Goal: Information Seeking & Learning: Learn about a topic

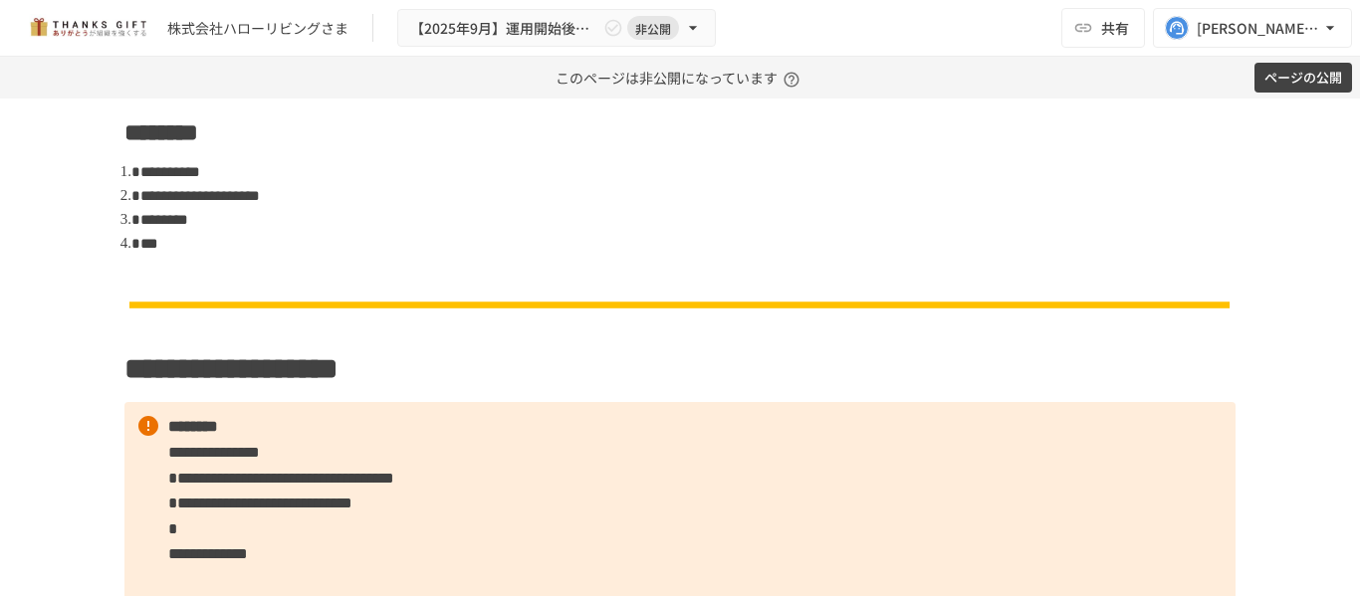
scroll to position [1371, 0]
click at [48, 326] on div "**********" at bounding box center [680, 348] width 1360 height 498
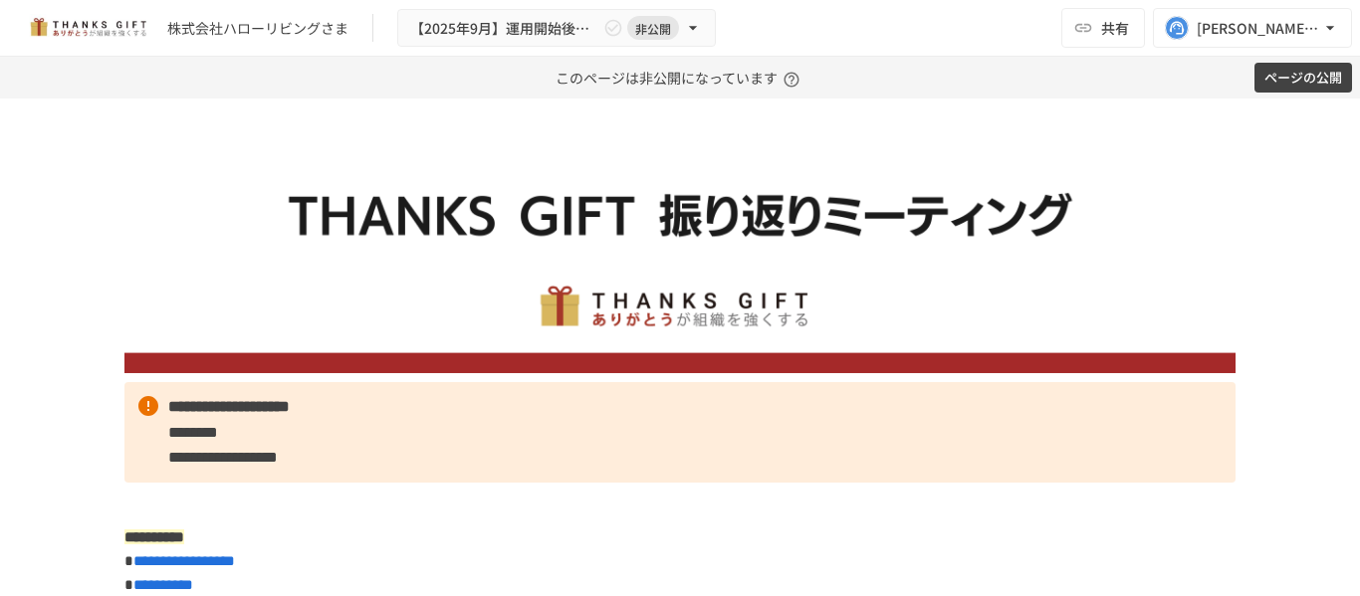
scroll to position [0, 0]
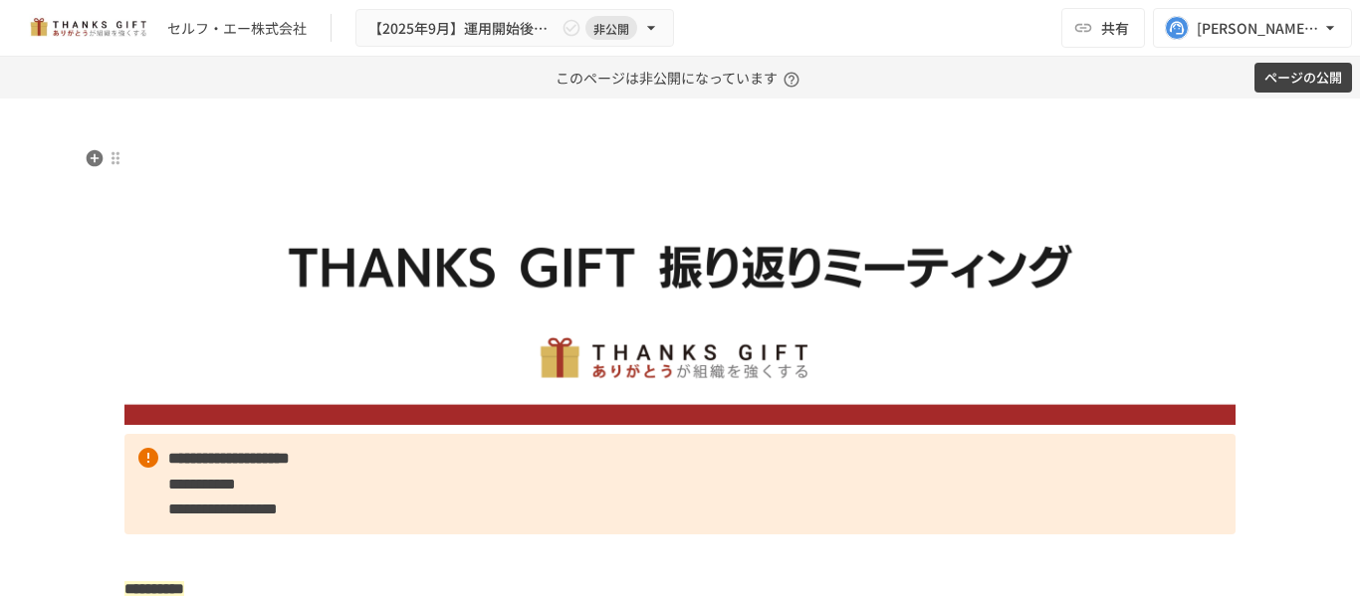
click at [158, 198] on img at bounding box center [679, 286] width 1111 height 278
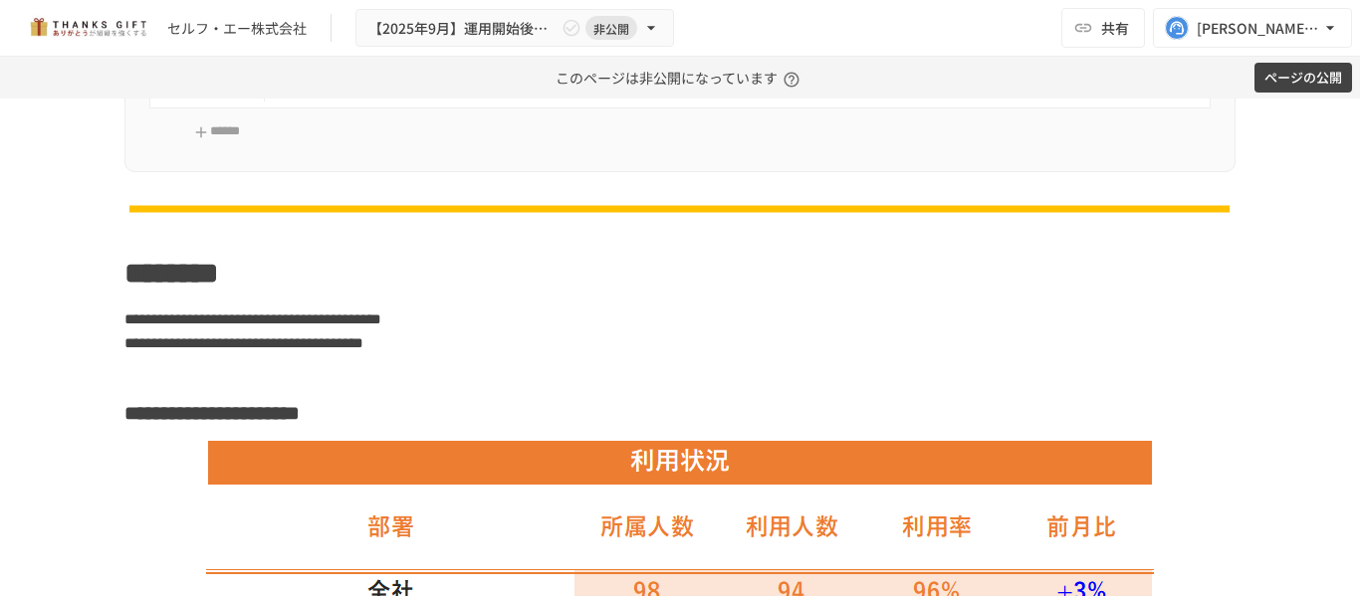
scroll to position [2461, 0]
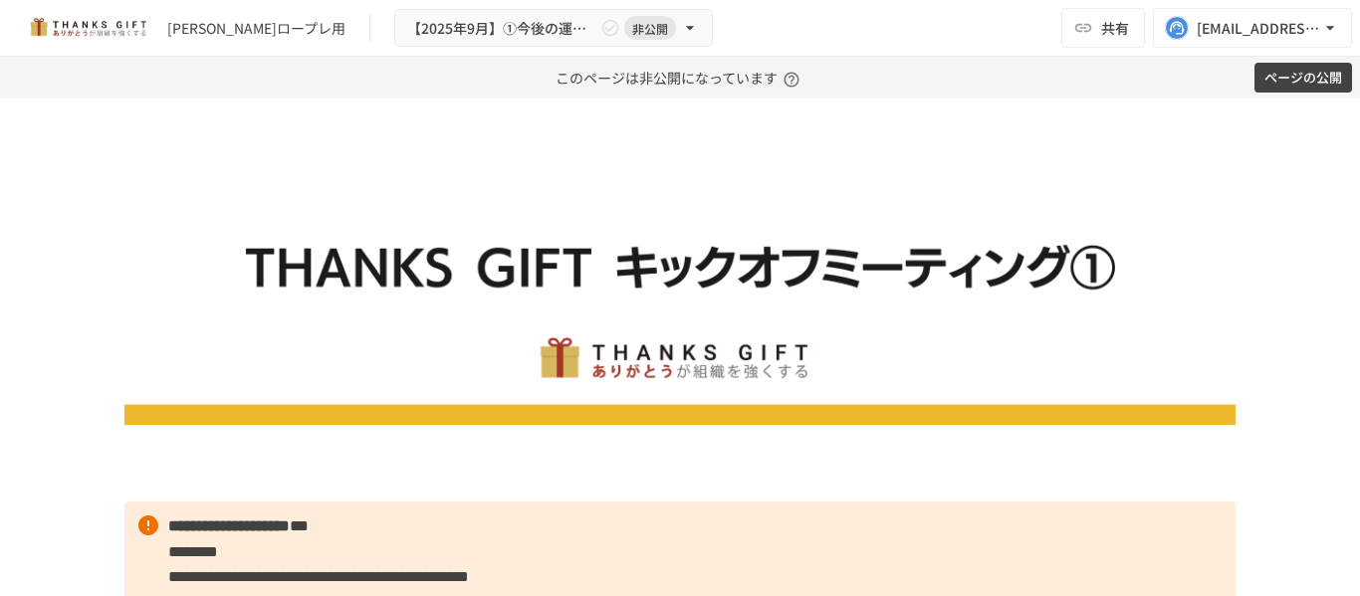
scroll to position [9301, 0]
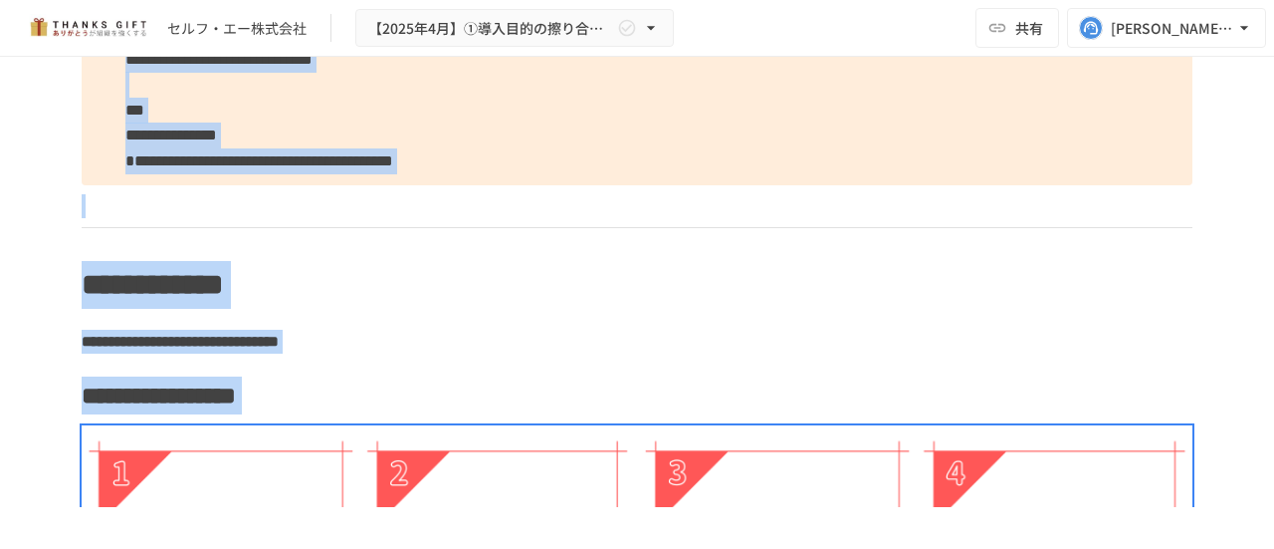
scroll to position [5613, 0]
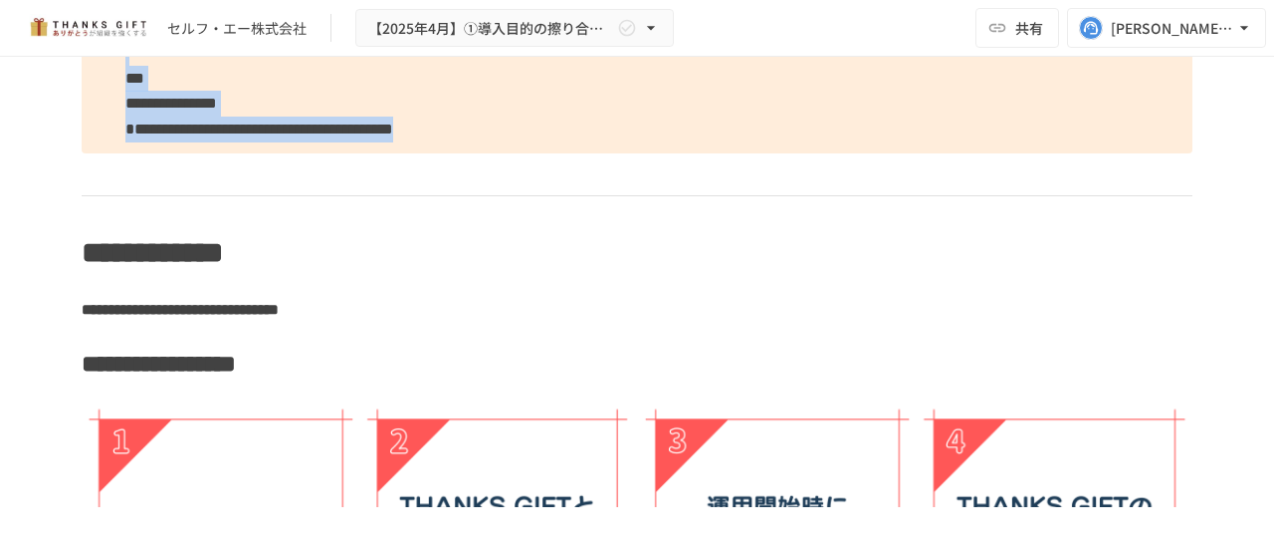
drag, startPoint x: 80, startPoint y: 213, endPoint x: 938, endPoint y: 159, distance: 859.8
copy div "**********"
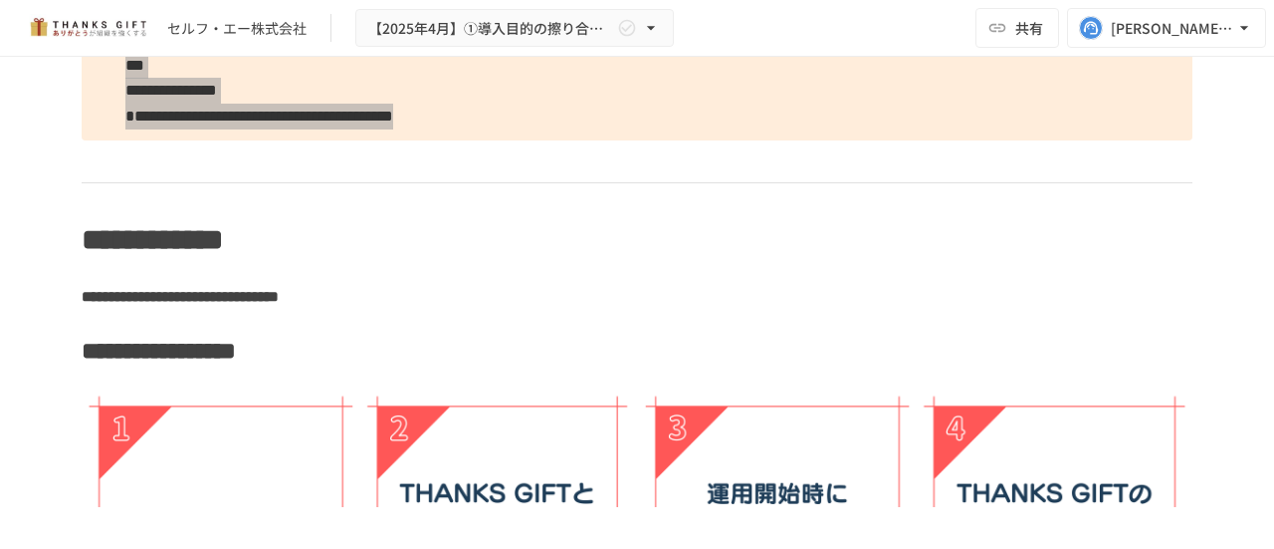
scroll to position [5626, 0]
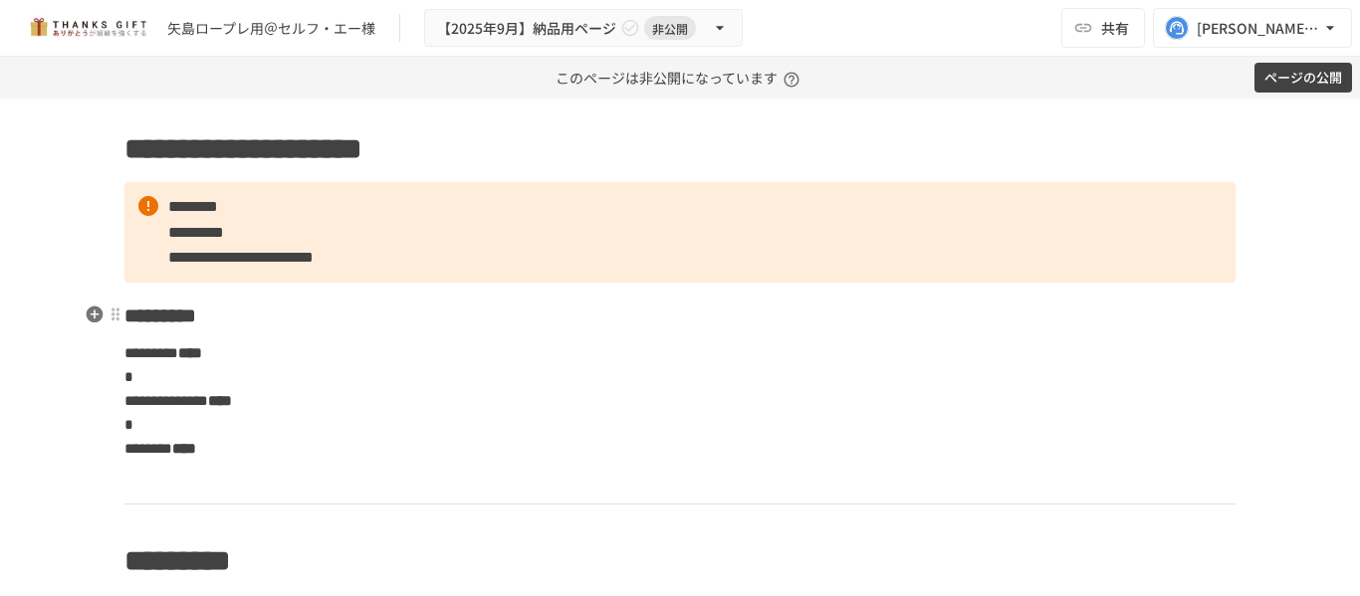
scroll to position [47, 0]
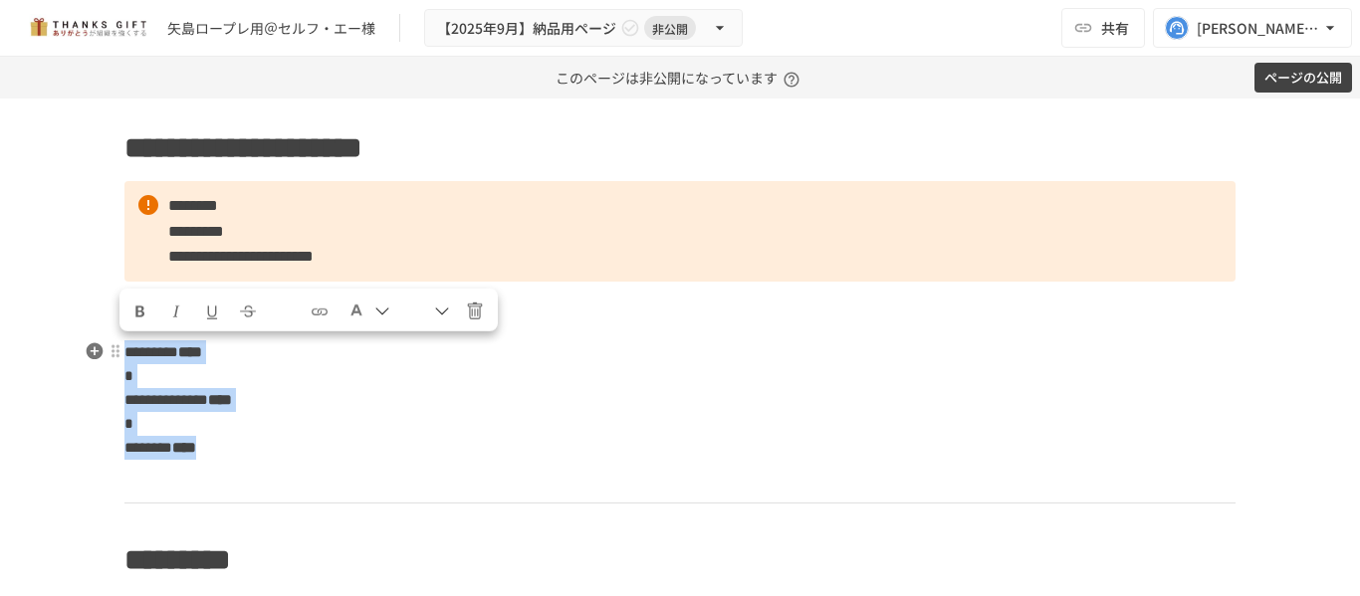
drag, startPoint x: 118, startPoint y: 347, endPoint x: 307, endPoint y: 450, distance: 214.3
click at [307, 450] on p "**********" at bounding box center [679, 399] width 1111 height 121
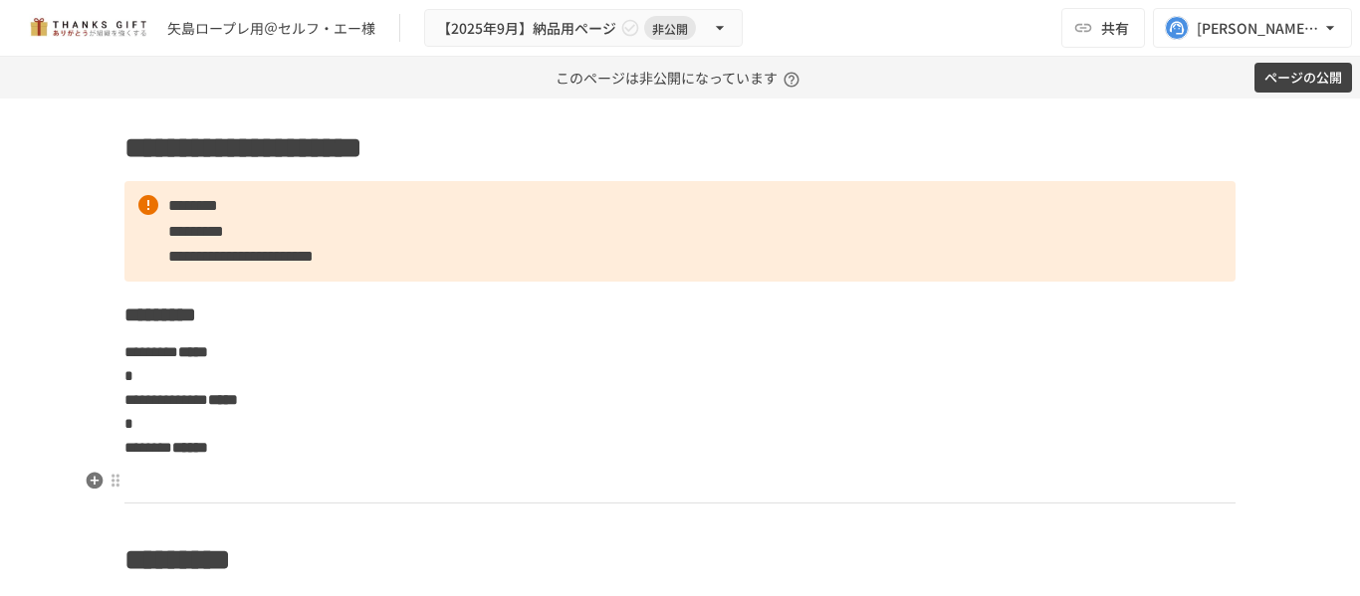
scroll to position [0, 0]
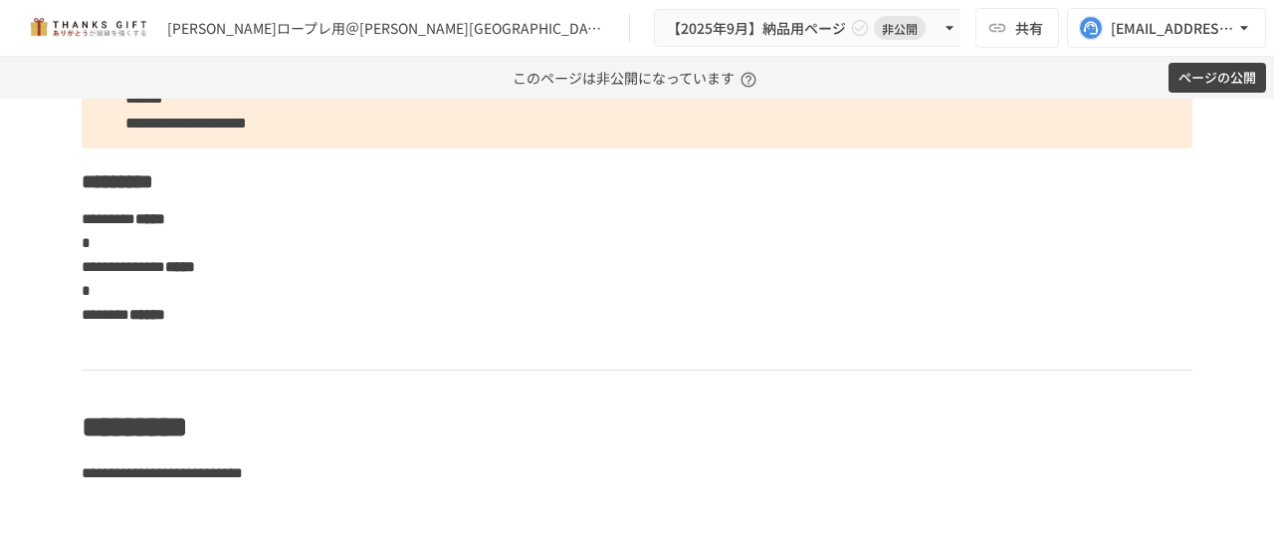
scroll to position [181, 0]
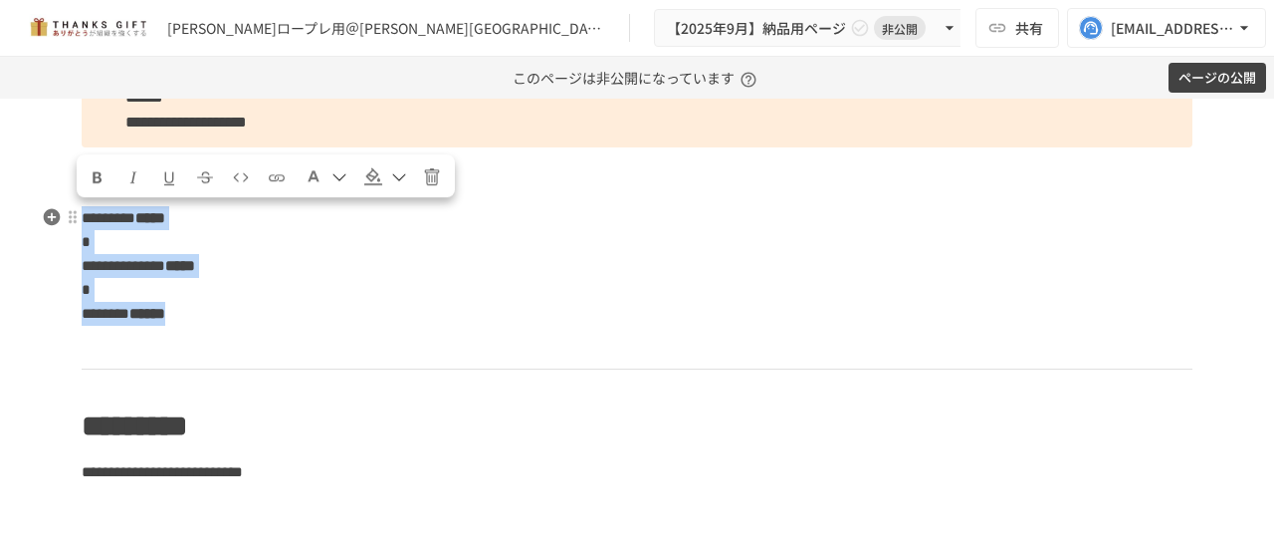
drag, startPoint x: 76, startPoint y: 216, endPoint x: 296, endPoint y: 320, distance: 243.2
click at [296, 320] on p "**********" at bounding box center [637, 265] width 1111 height 121
copy p "**********"
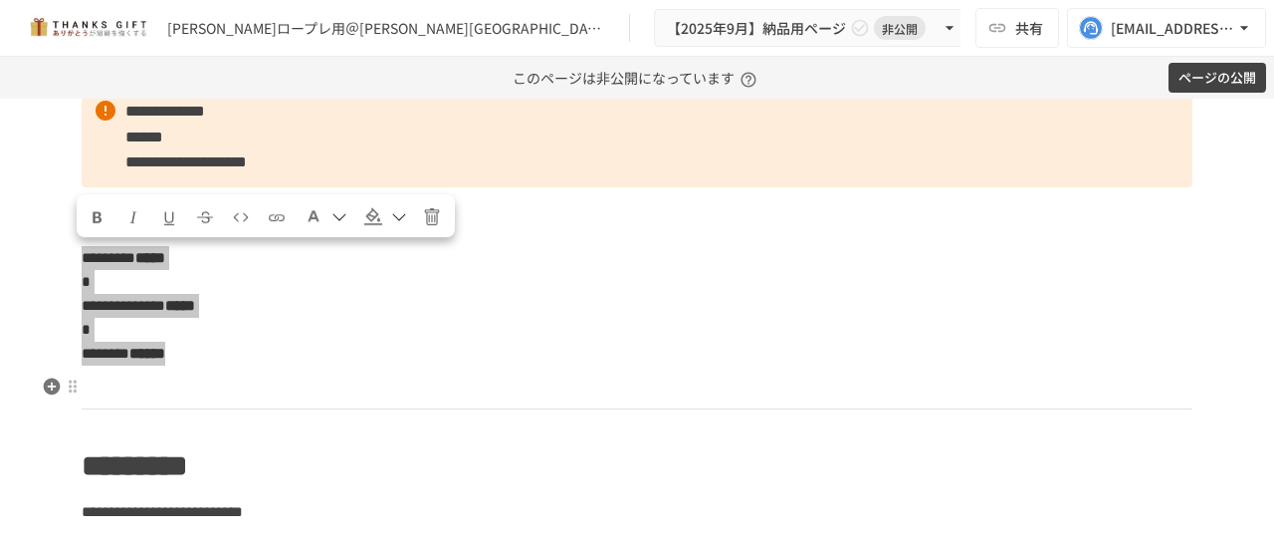
scroll to position [0, 0]
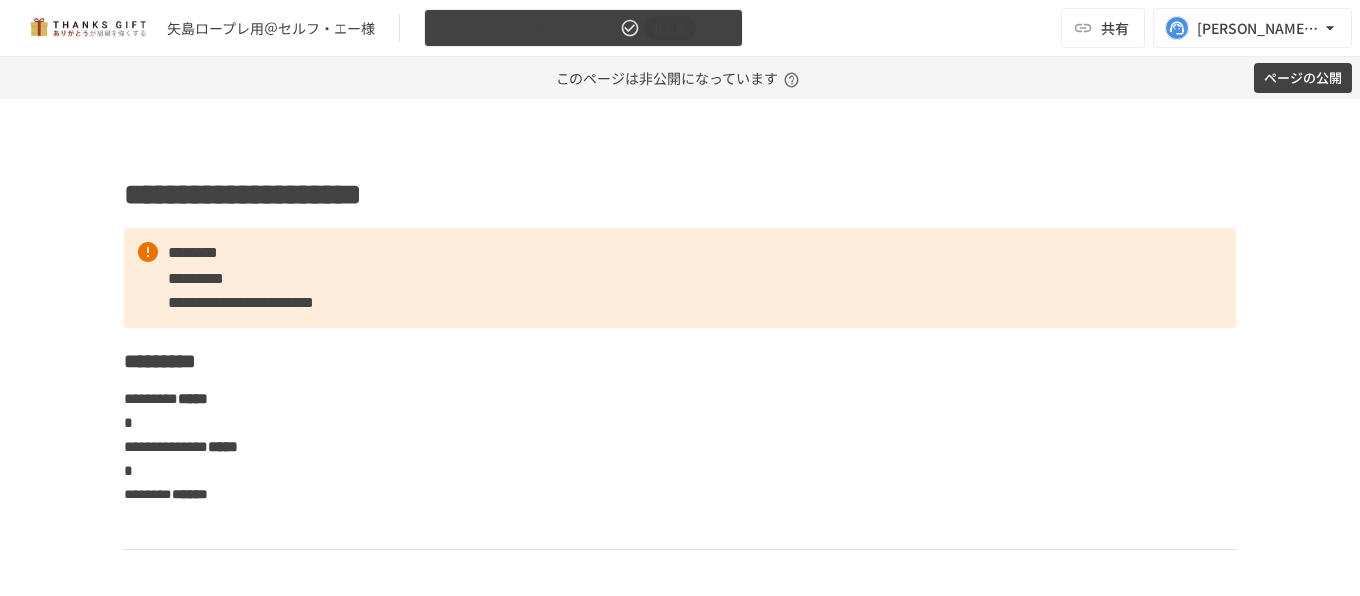
click at [599, 35] on span "【2025年9月】納品用ページ" at bounding box center [526, 28] width 179 height 25
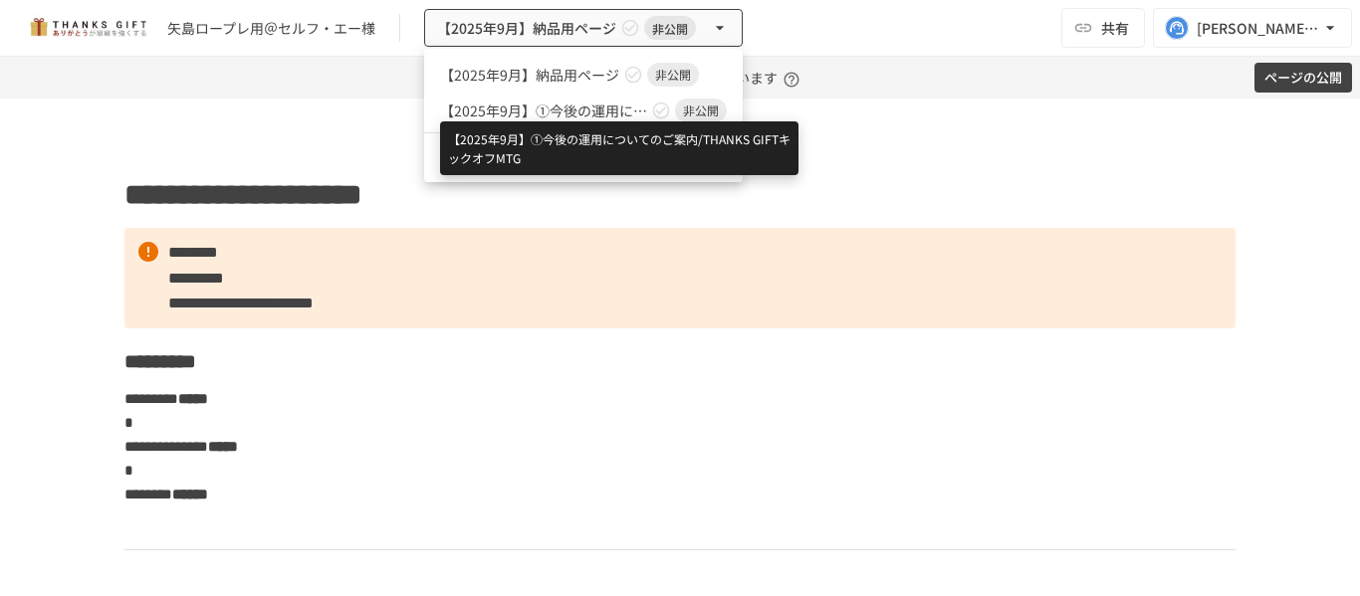
click at [603, 115] on span "【2025年9月】①今後の運用についてのご案内/THANKS GIFTキックオフMTG" at bounding box center [543, 111] width 207 height 21
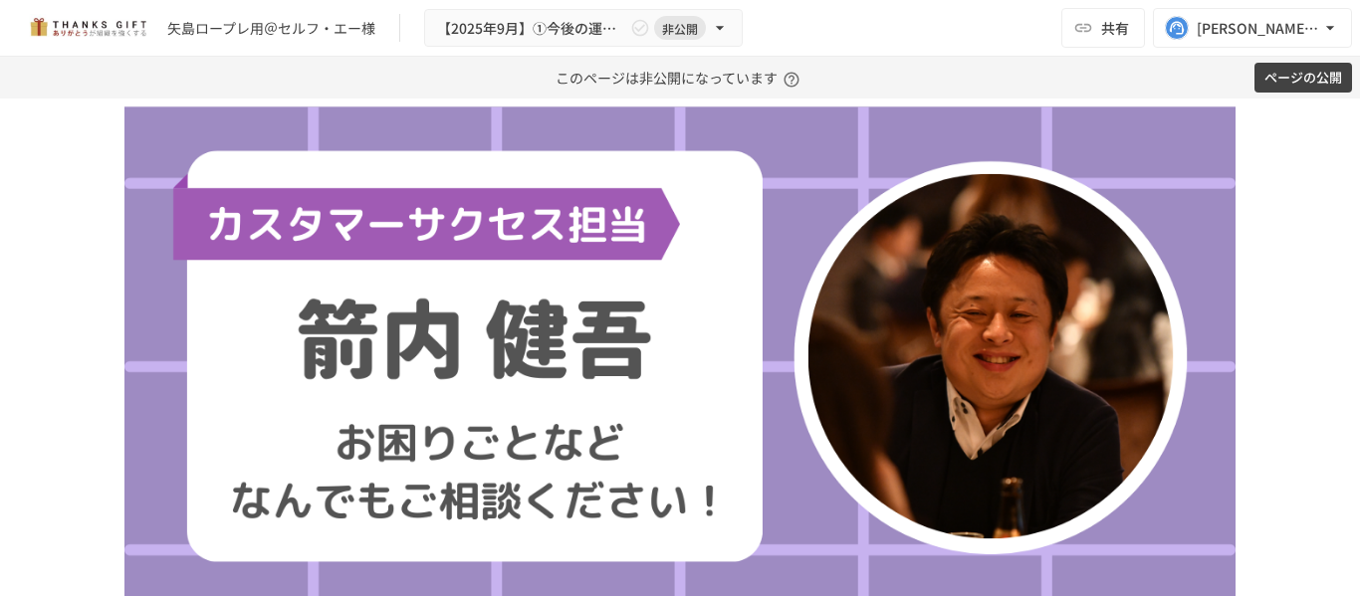
scroll to position [392, 0]
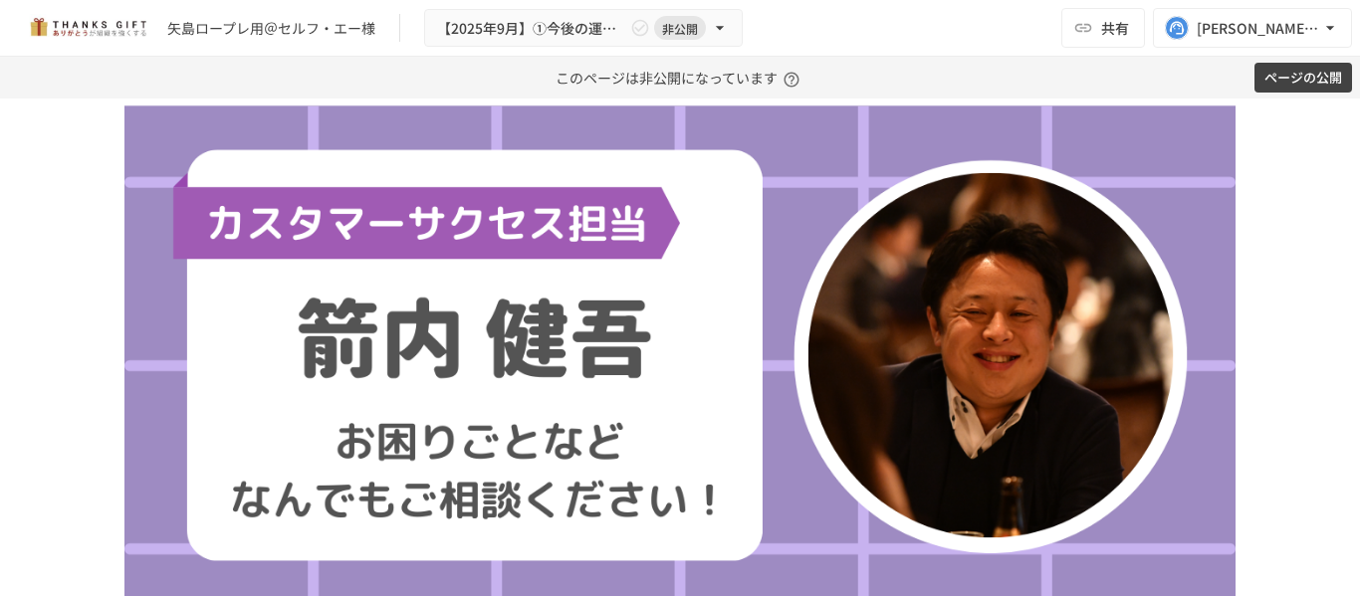
click at [225, 353] on img at bounding box center [679, 355] width 1111 height 625
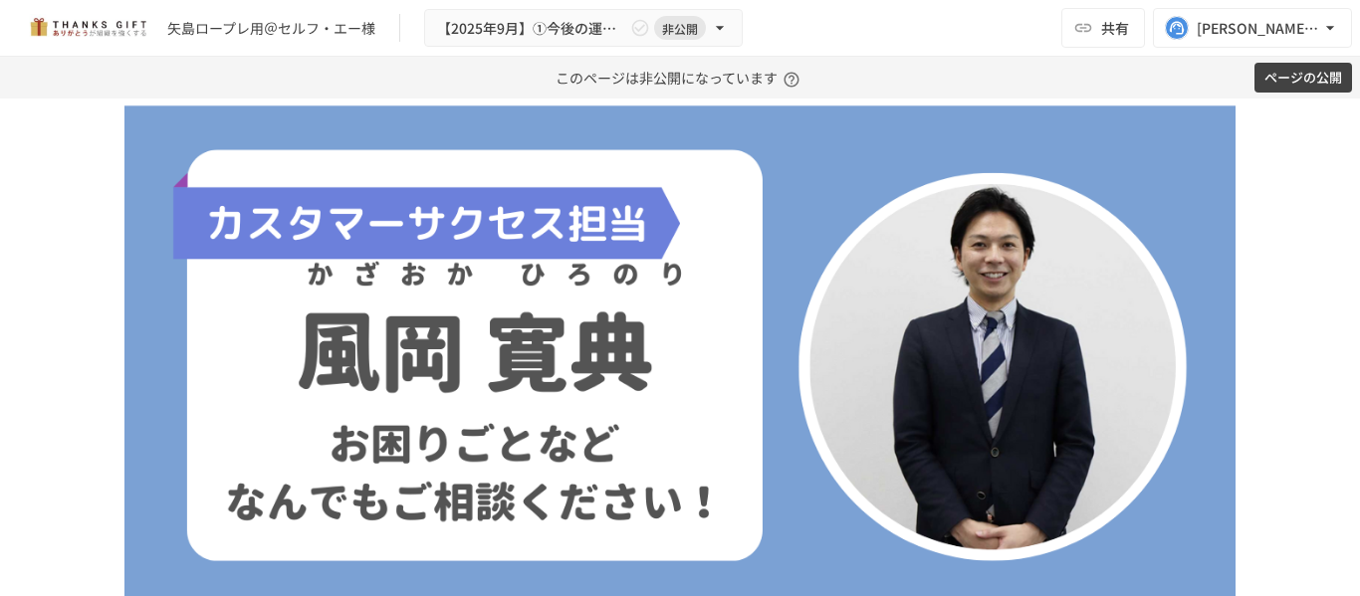
click at [225, 353] on img at bounding box center [679, 355] width 1111 height 625
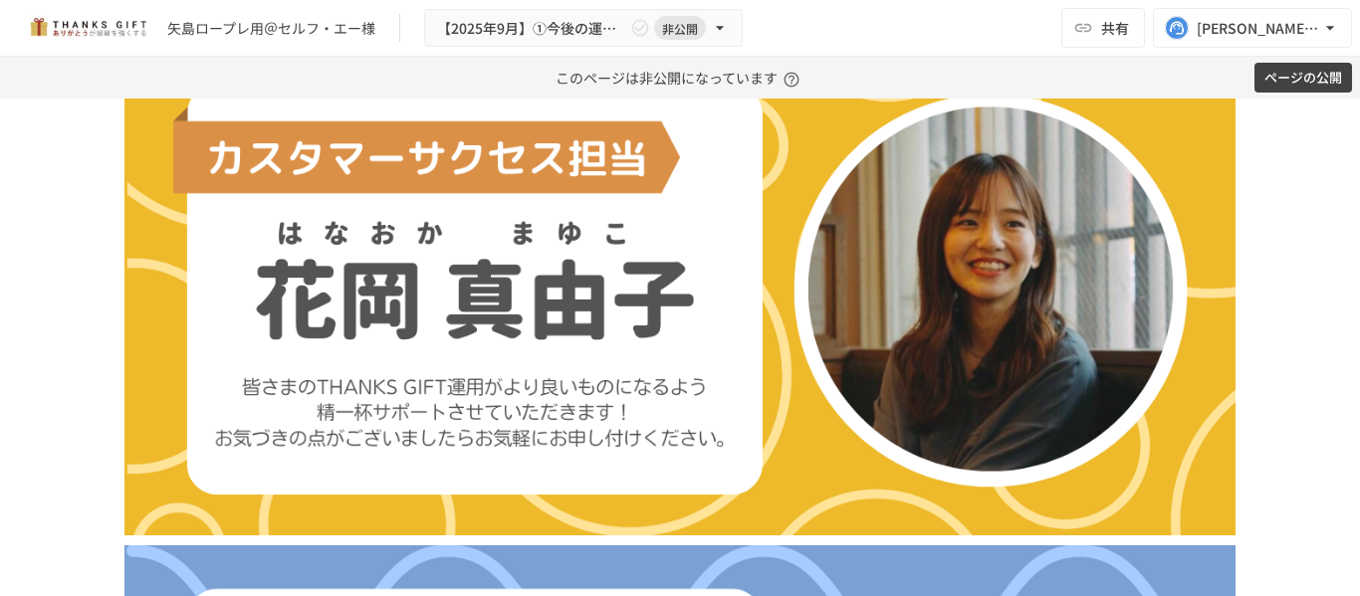
click at [225, 353] on img at bounding box center [679, 289] width 1111 height 493
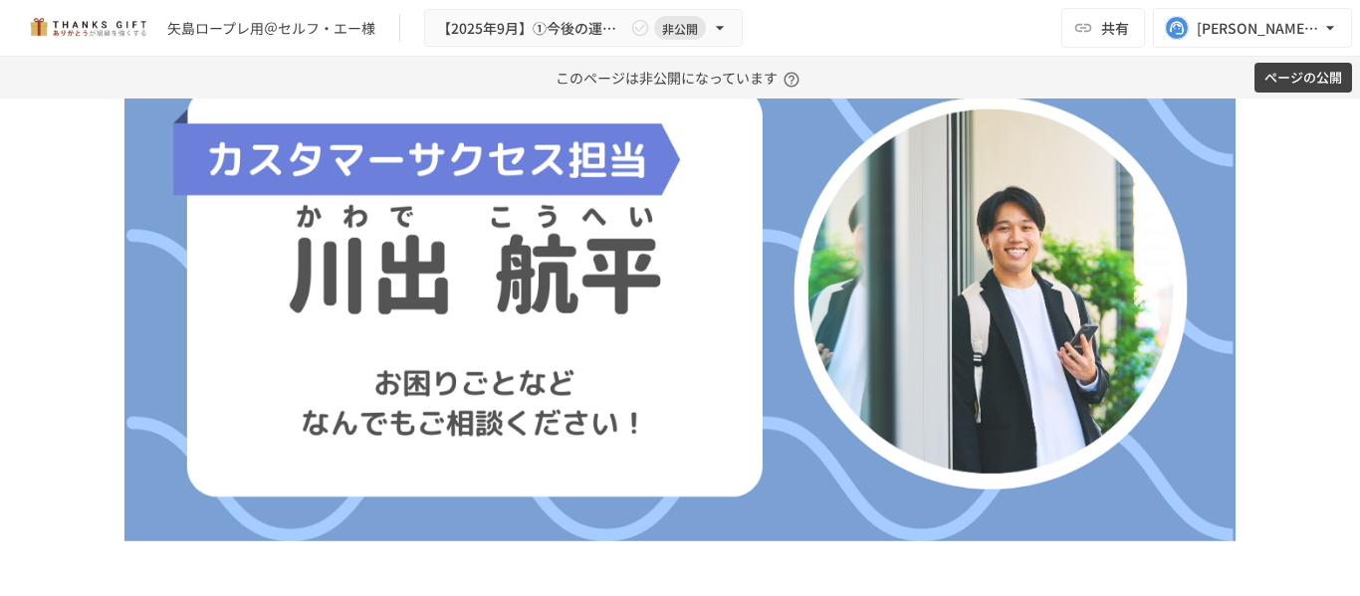
click at [225, 353] on img at bounding box center [679, 292] width 1111 height 499
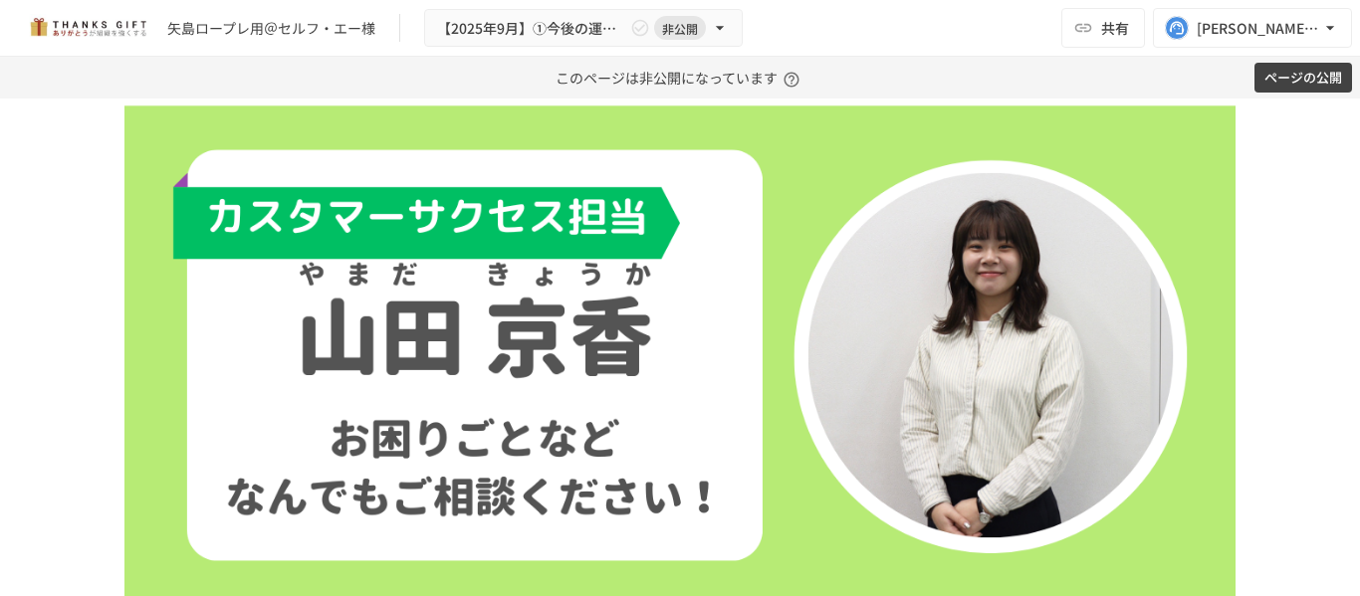
click at [225, 353] on img at bounding box center [679, 355] width 1111 height 625
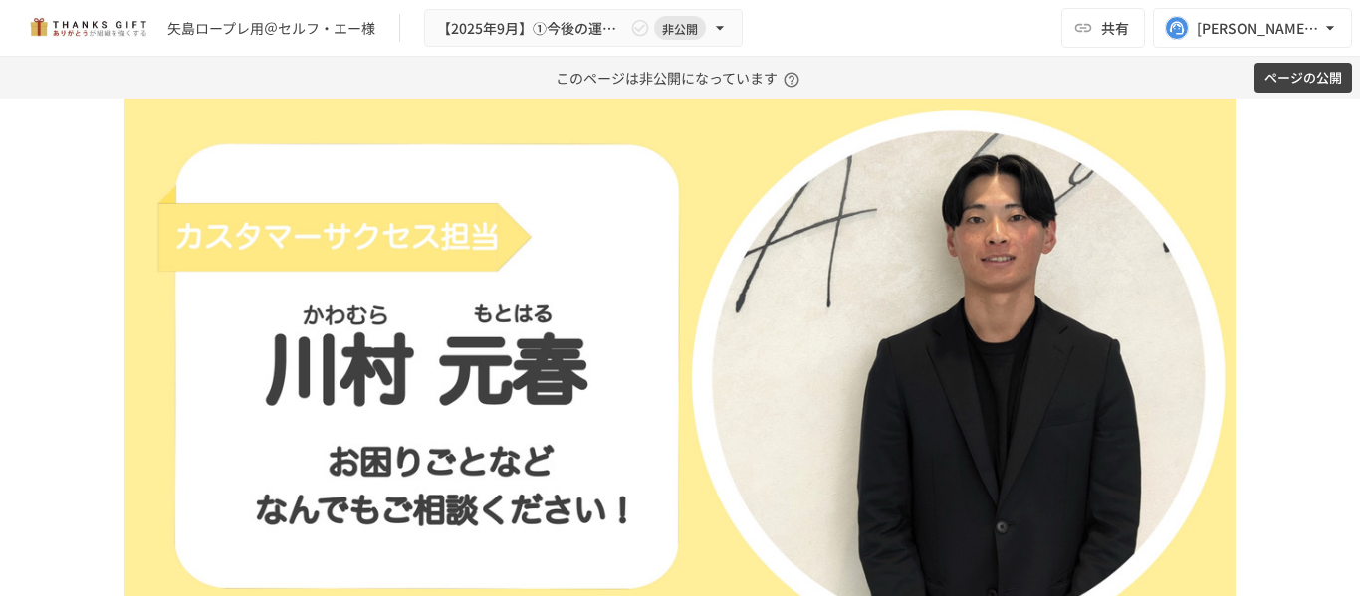
click at [225, 353] on img at bounding box center [679, 362] width 1111 height 639
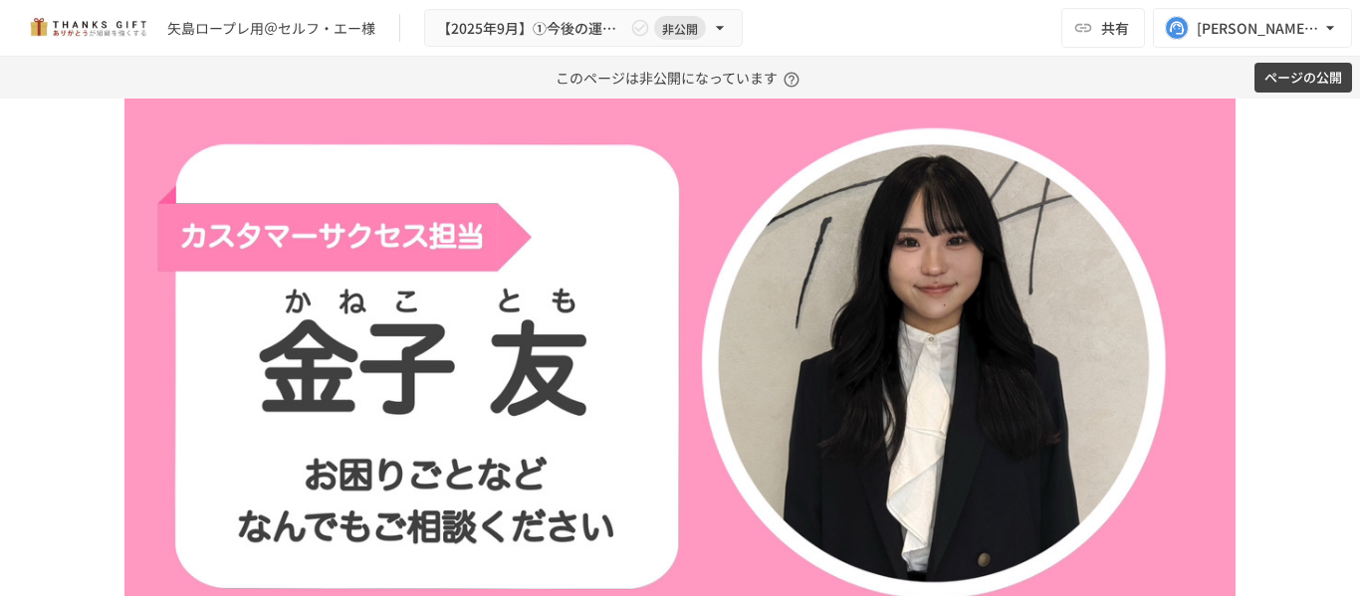
click at [225, 353] on img at bounding box center [679, 362] width 1111 height 639
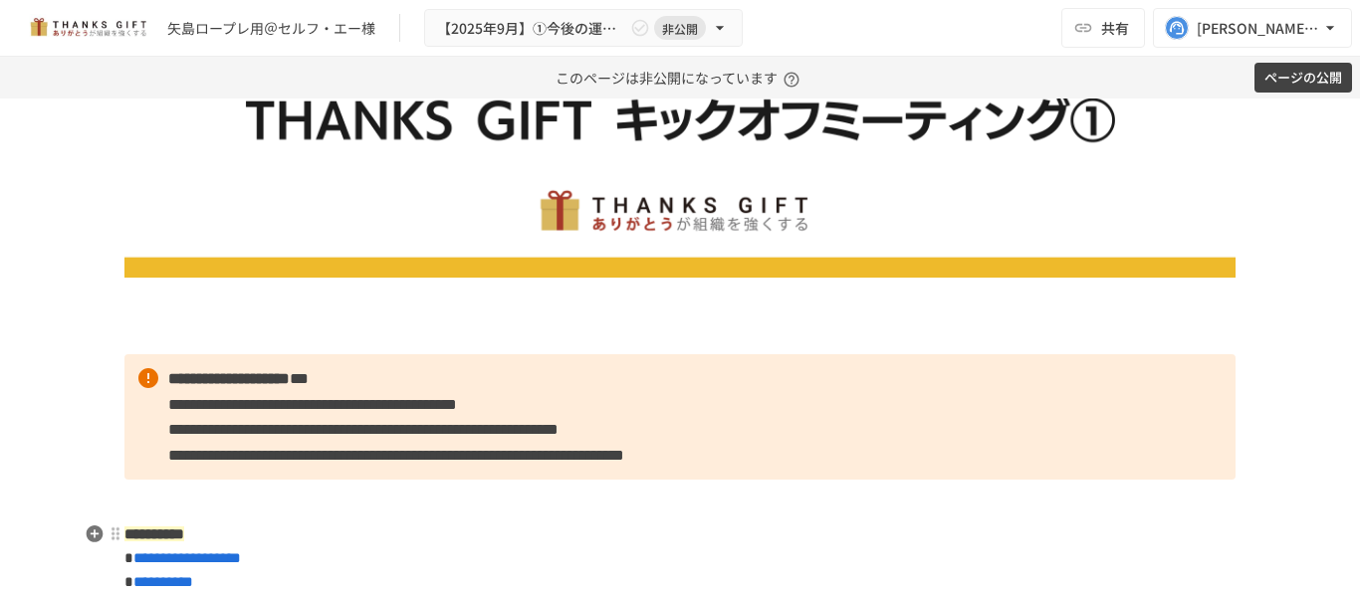
scroll to position [146, 0]
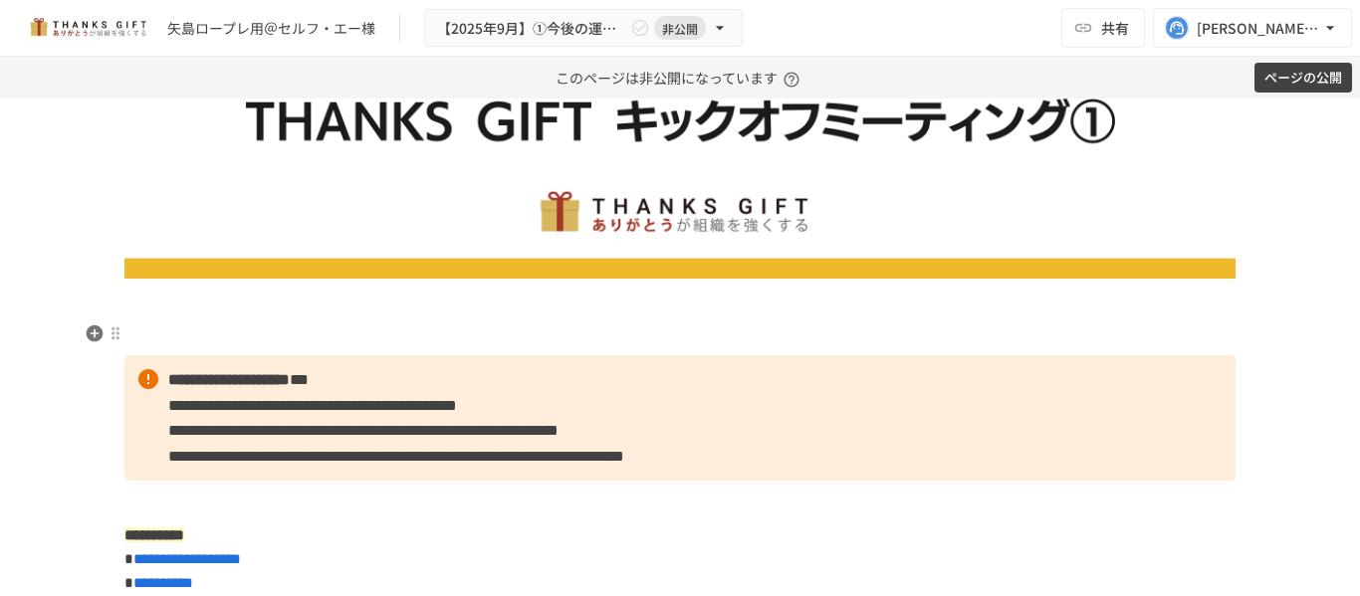
click at [190, 325] on p at bounding box center [679, 335] width 1111 height 26
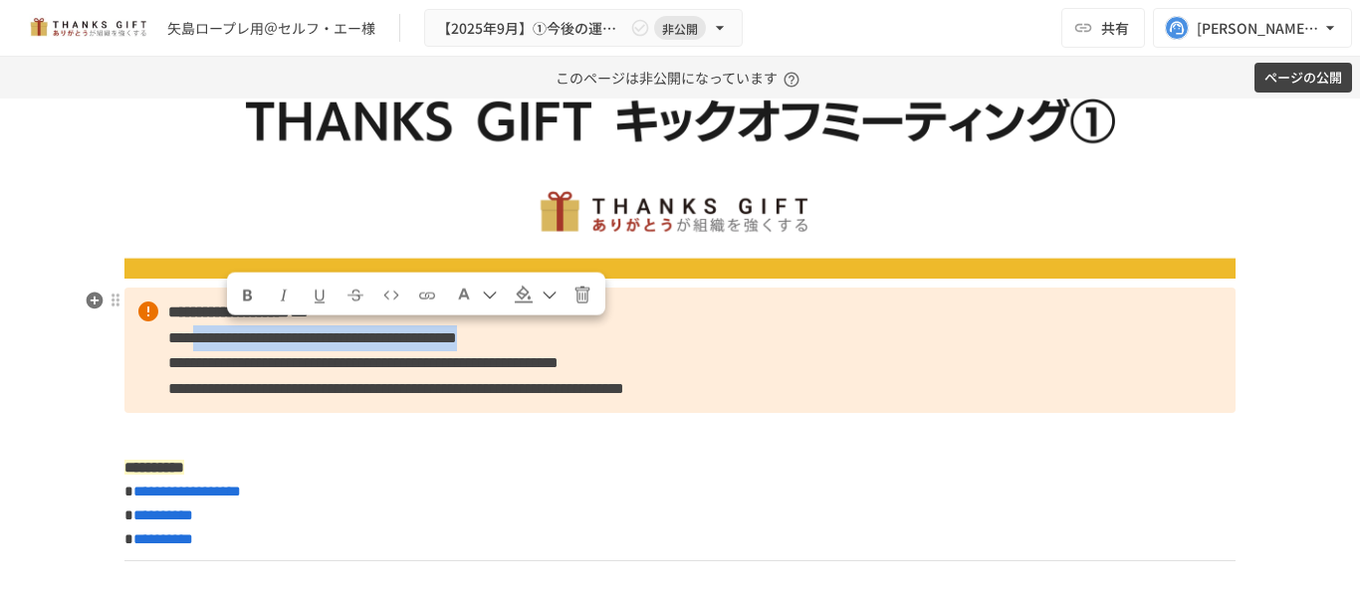
drag, startPoint x: 225, startPoint y: 339, endPoint x: 759, endPoint y: 345, distance: 533.6
click at [759, 345] on p "**********" at bounding box center [679, 350] width 1111 height 125
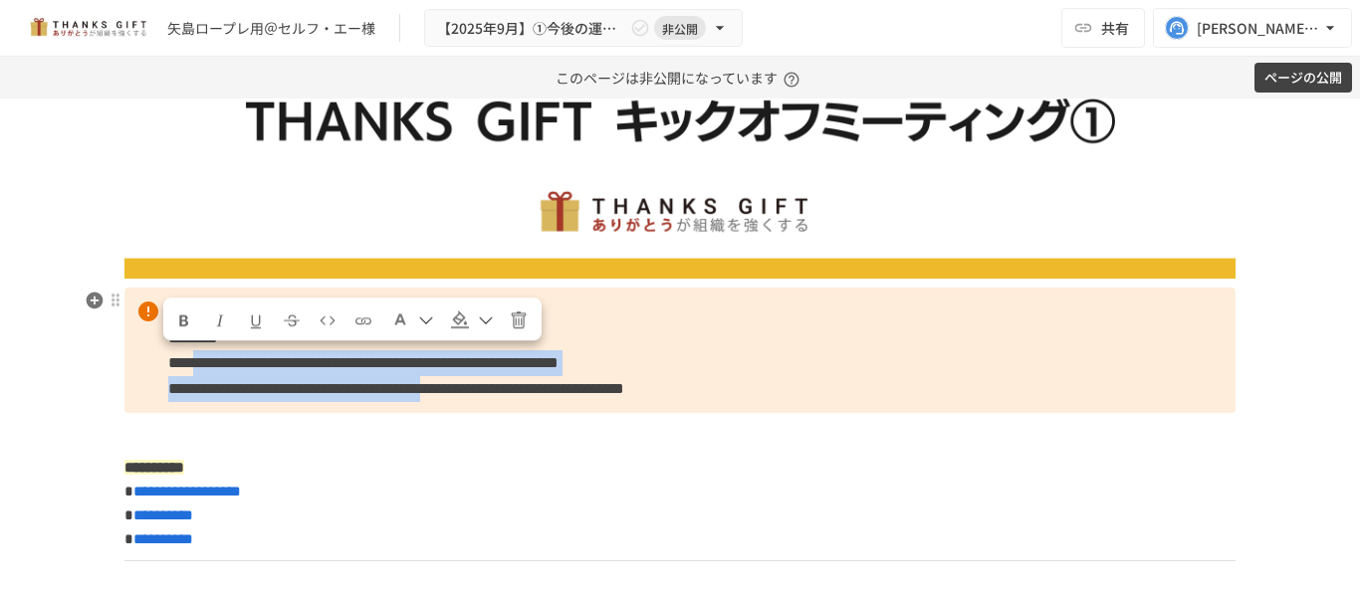
drag, startPoint x: 227, startPoint y: 363, endPoint x: 507, endPoint y: 389, distance: 280.9
click at [507, 389] on p "**********" at bounding box center [679, 350] width 1111 height 125
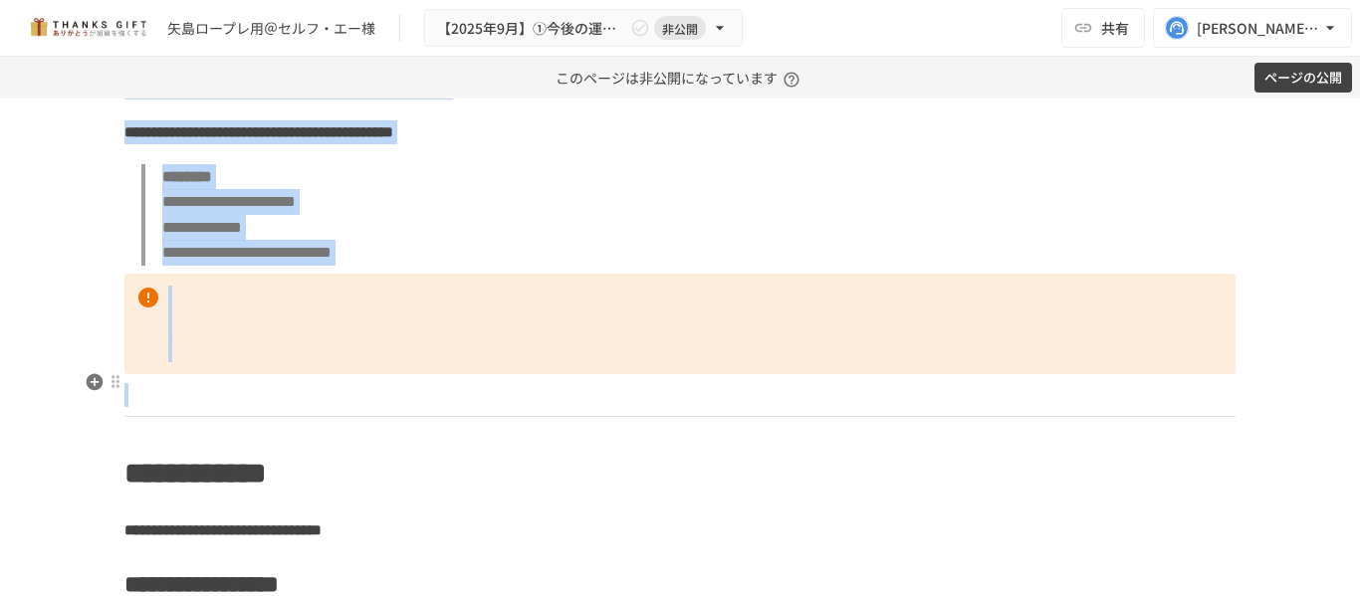
scroll to position [3495, 0]
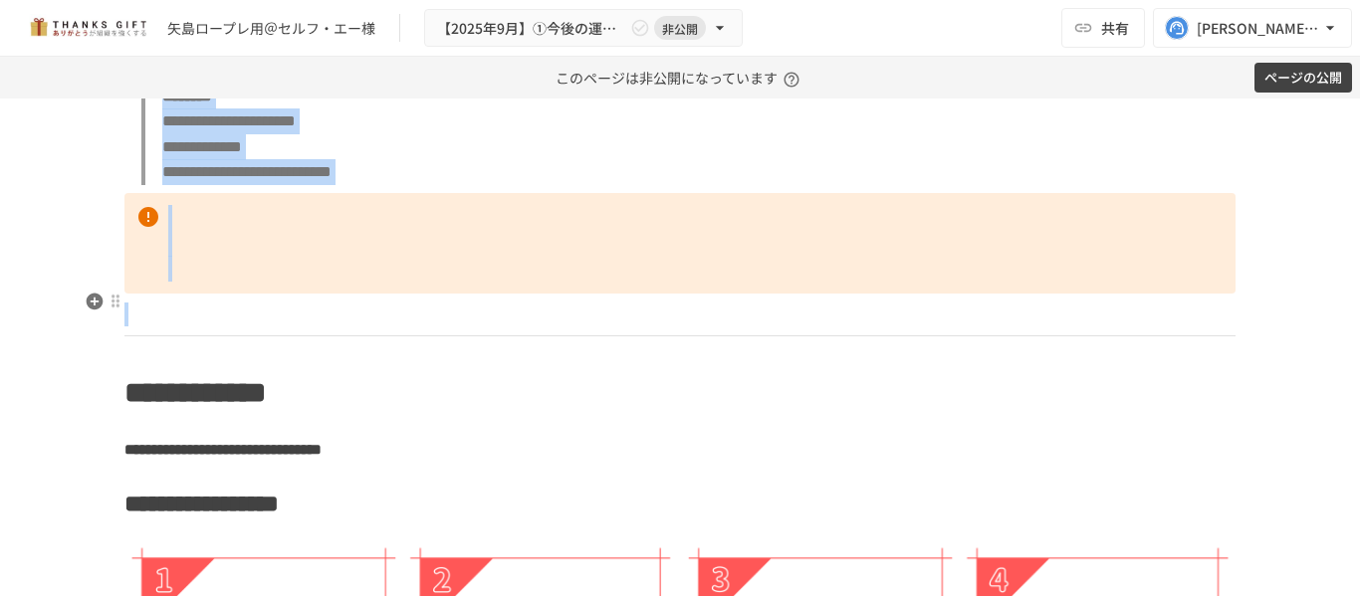
drag, startPoint x: 118, startPoint y: 102, endPoint x: 485, endPoint y: 380, distance: 460.4
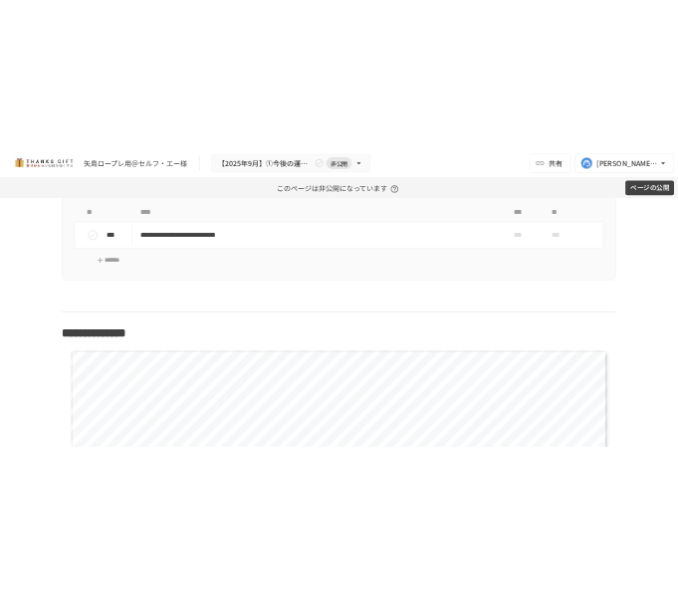
scroll to position [1079, 0]
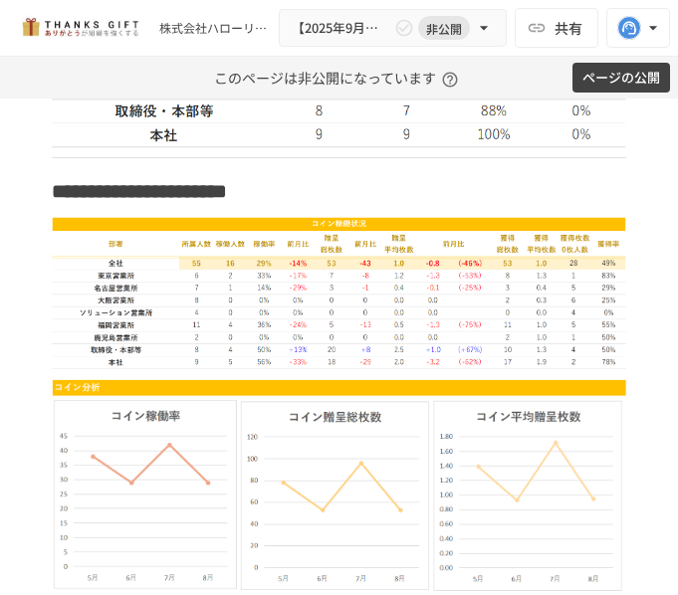
scroll to position [2932, 0]
